Goal: Find specific page/section: Find specific page/section

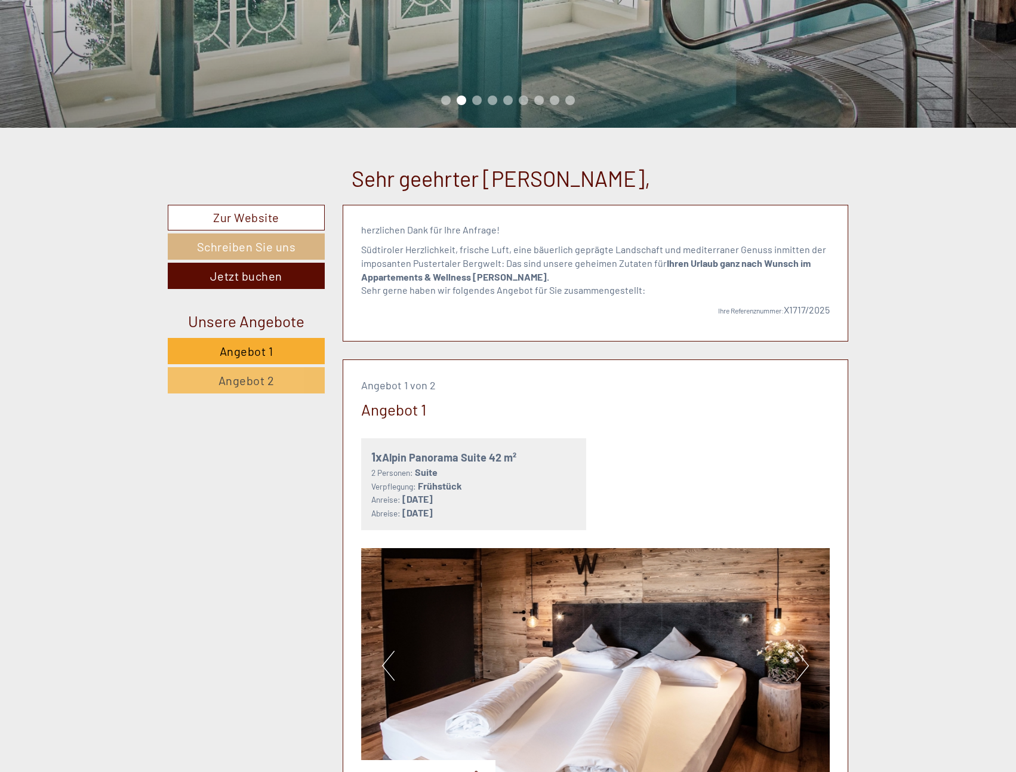
scroll to position [120, 0]
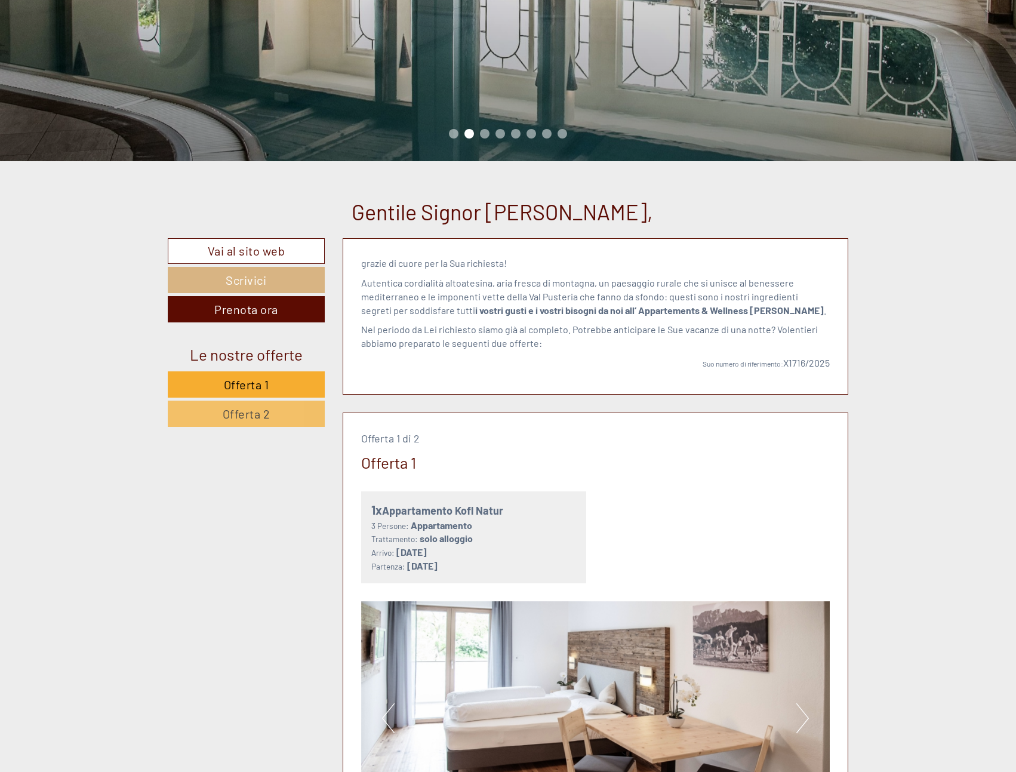
scroll to position [179, 0]
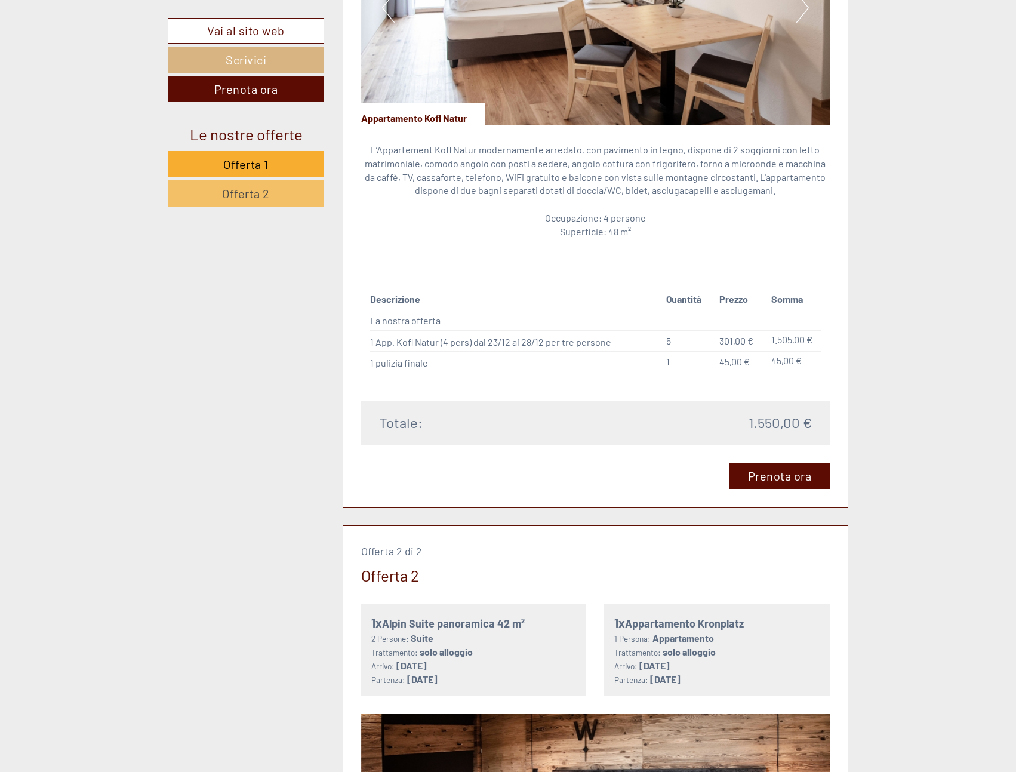
scroll to position [1075, 0]
